Goal: Navigation & Orientation: Find specific page/section

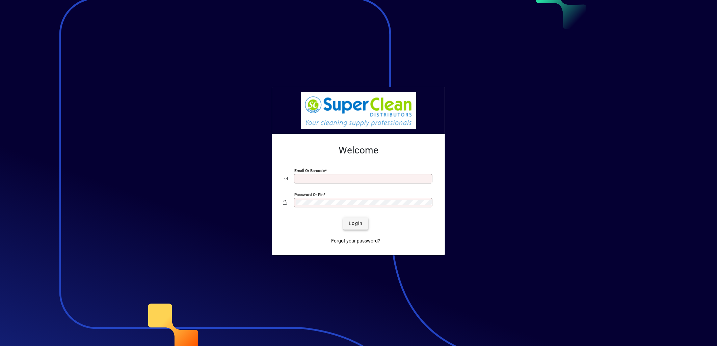
type input "**********"
click at [354, 228] on span "submit" at bounding box center [355, 224] width 25 height 16
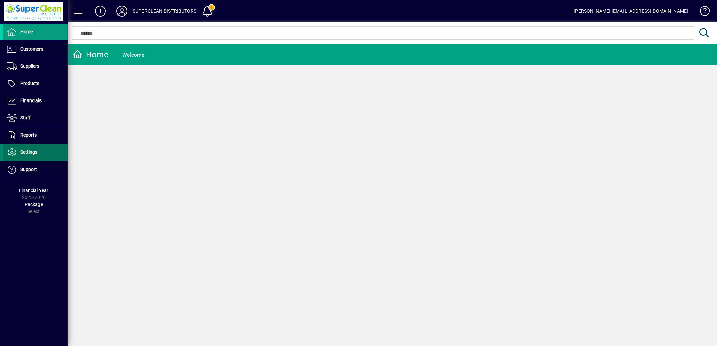
click at [34, 151] on span "Settings" at bounding box center [28, 152] width 17 height 5
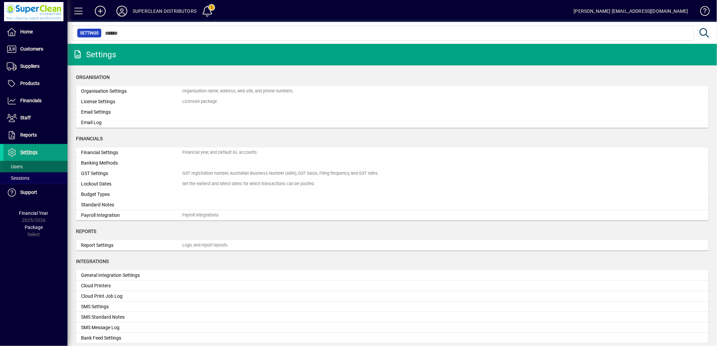
click at [29, 167] on span at bounding box center [35, 167] width 64 height 16
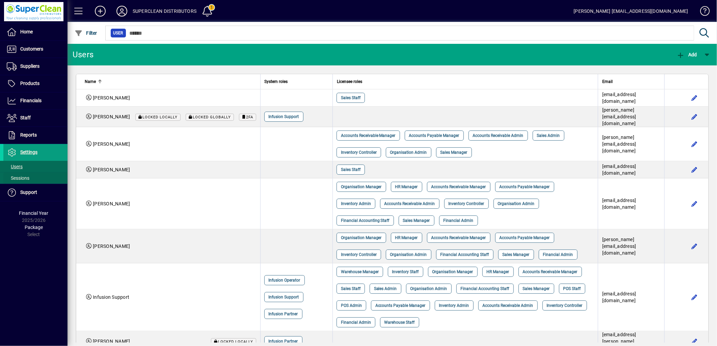
click at [39, 181] on span at bounding box center [35, 178] width 64 height 16
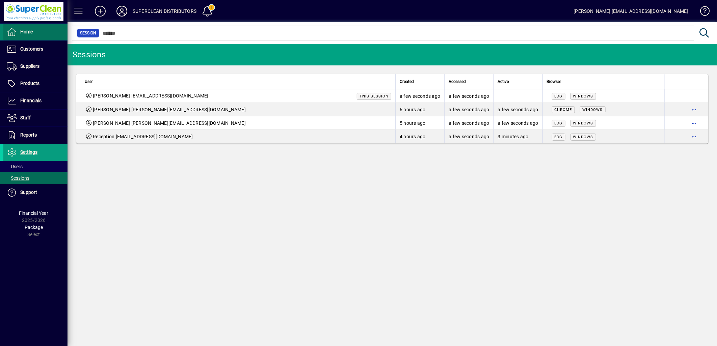
click at [31, 34] on span "Home" at bounding box center [26, 31] width 12 height 5
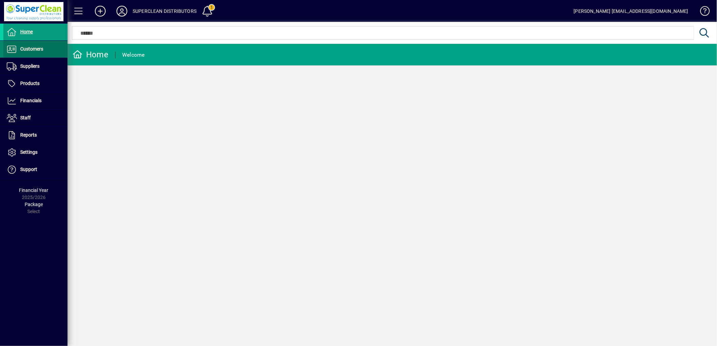
click at [21, 49] on span "Customers" at bounding box center [31, 48] width 23 height 5
